Goal: Browse casually: Explore the website without a specific task or goal

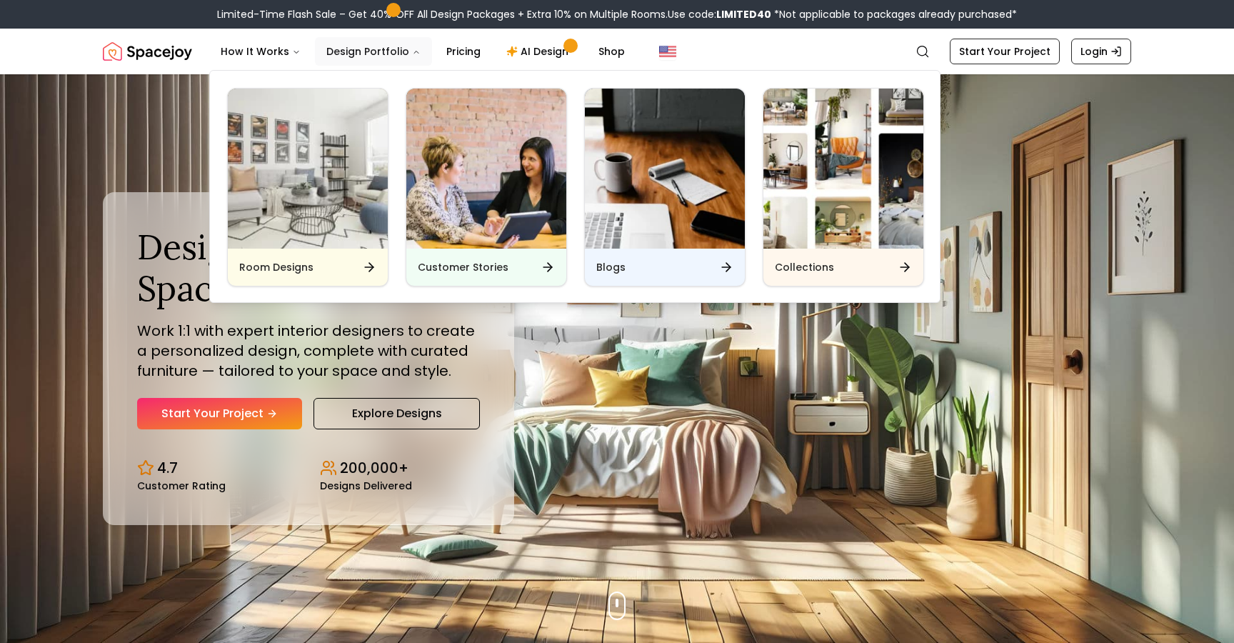
click at [412, 50] on icon "Main" at bounding box center [416, 52] width 9 height 9
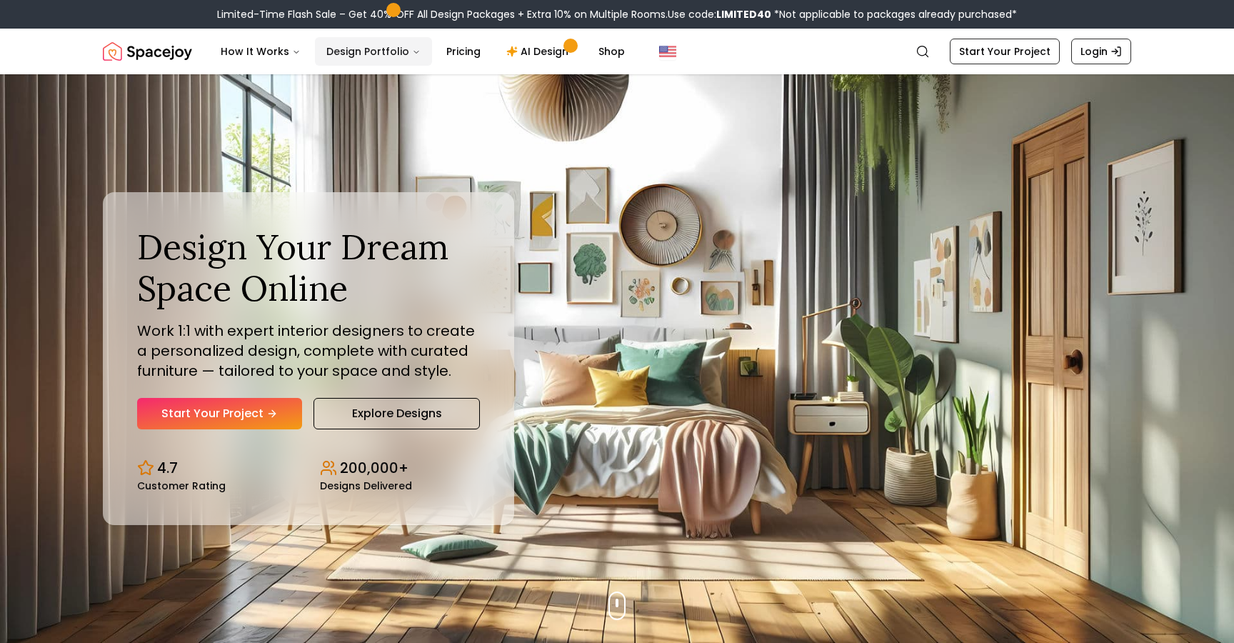
click at [412, 51] on icon "Main" at bounding box center [416, 52] width 9 height 9
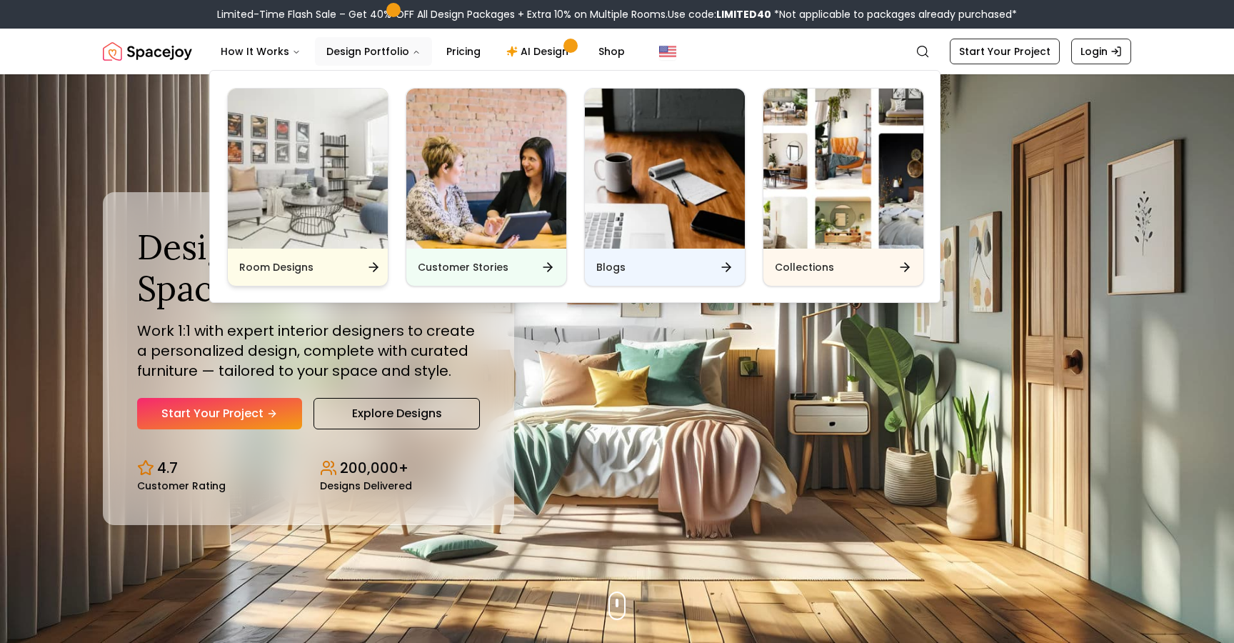
click at [376, 267] on icon "Main" at bounding box center [376, 267] width 4 height 9
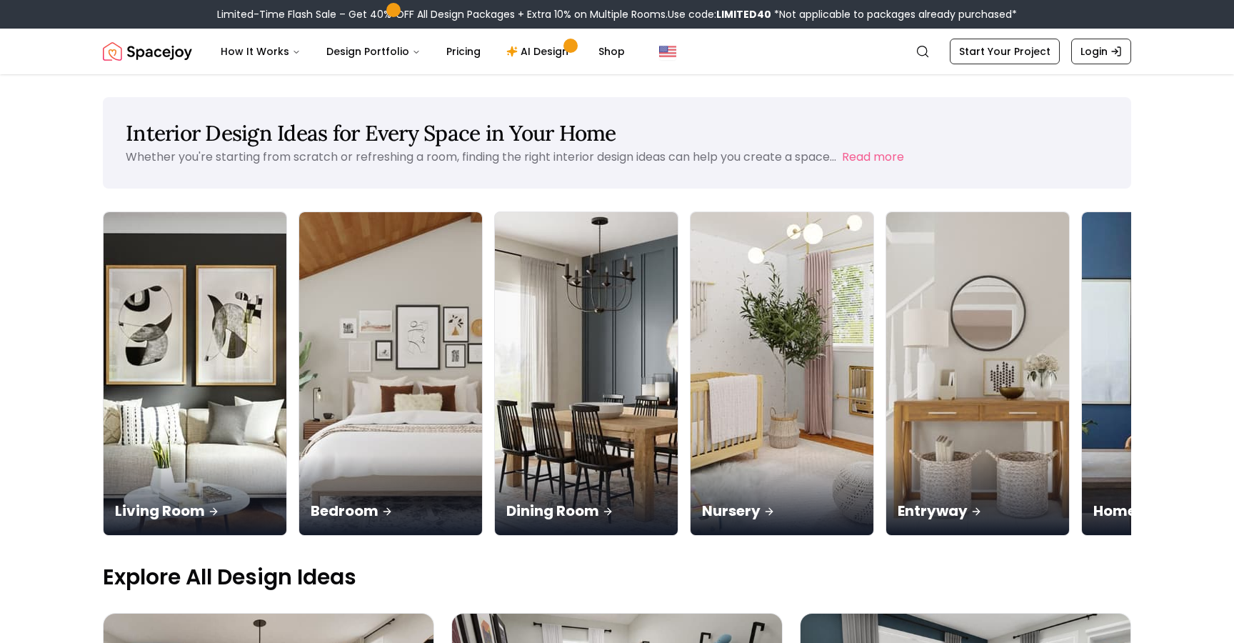
click at [1017, 564] on p "Explore All Design Ideas" at bounding box center [617, 577] width 1028 height 26
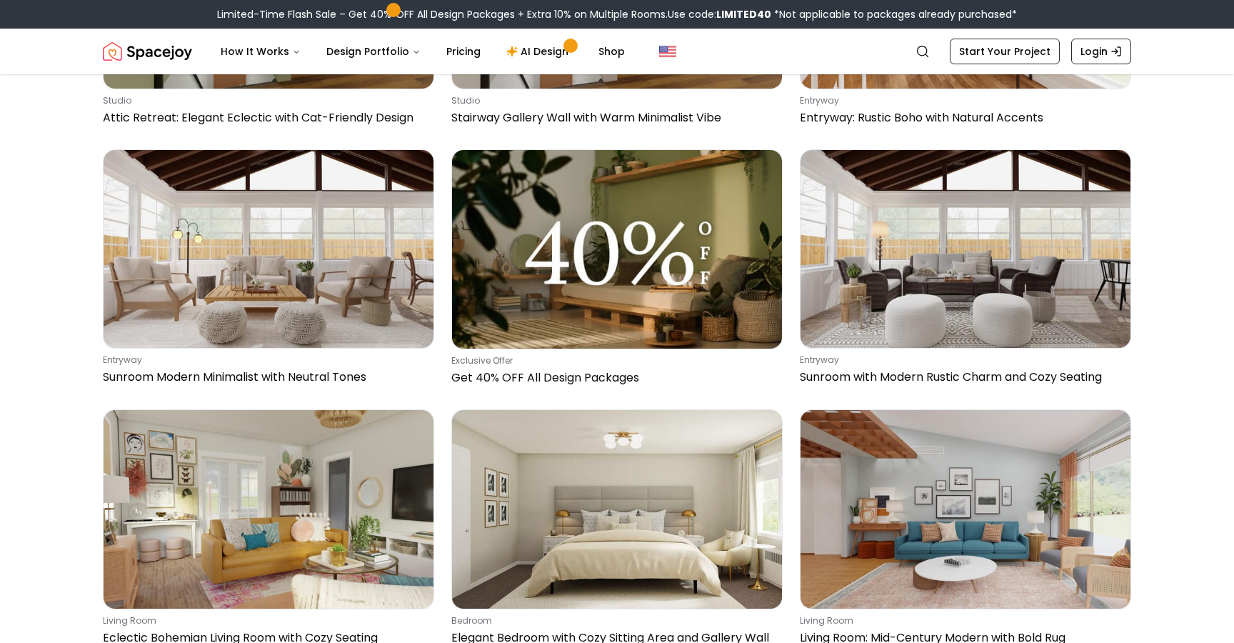
scroll to position [1800, 0]
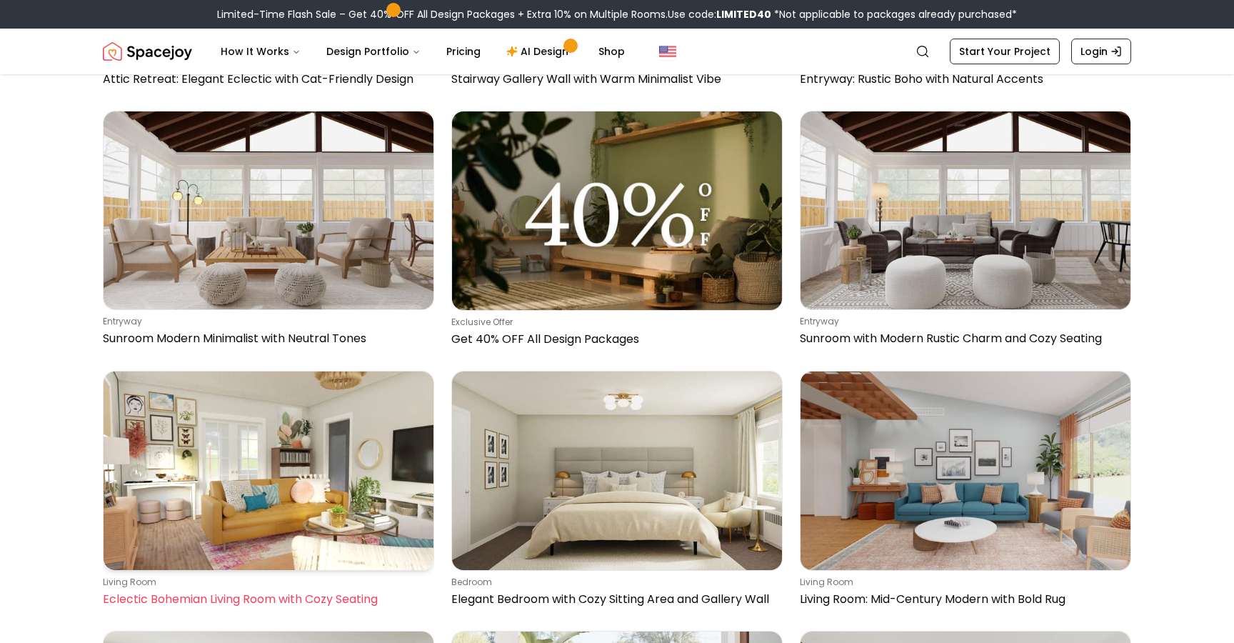
click at [371, 391] on img at bounding box center [269, 470] width 330 height 198
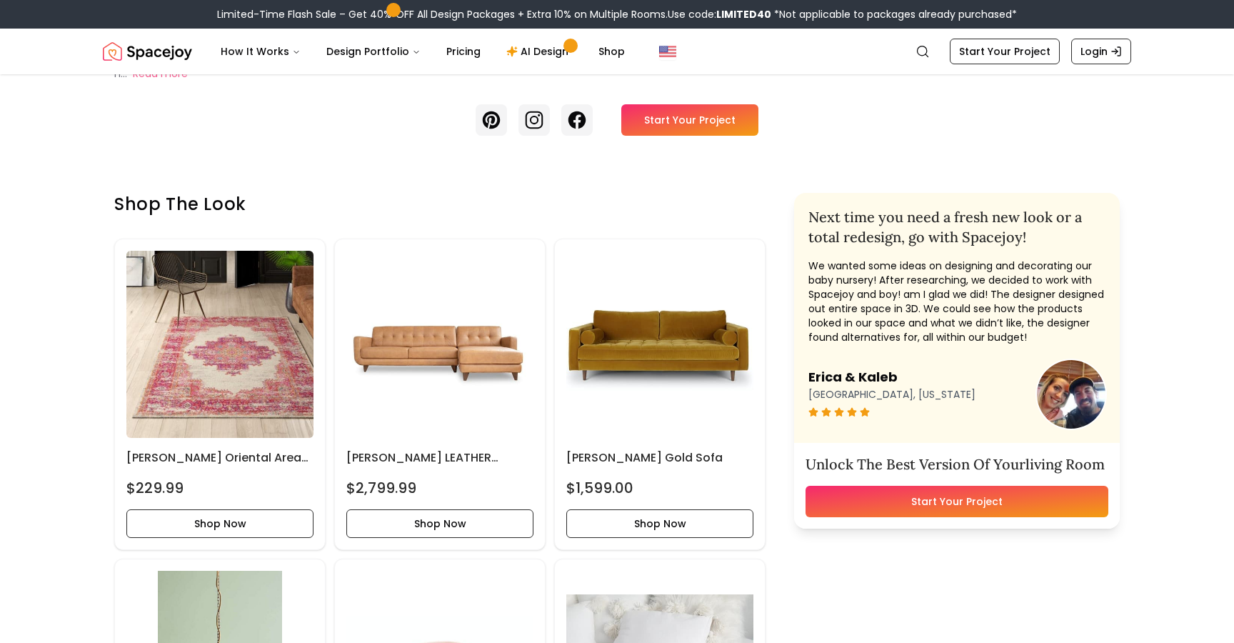
scroll to position [429, 0]
